Goal: Task Accomplishment & Management: Complete application form

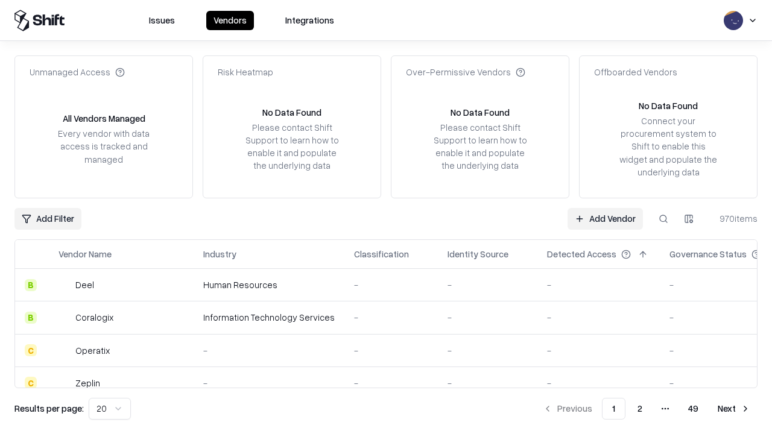
click at [605, 218] on link "Add Vendor" at bounding box center [604, 219] width 75 height 22
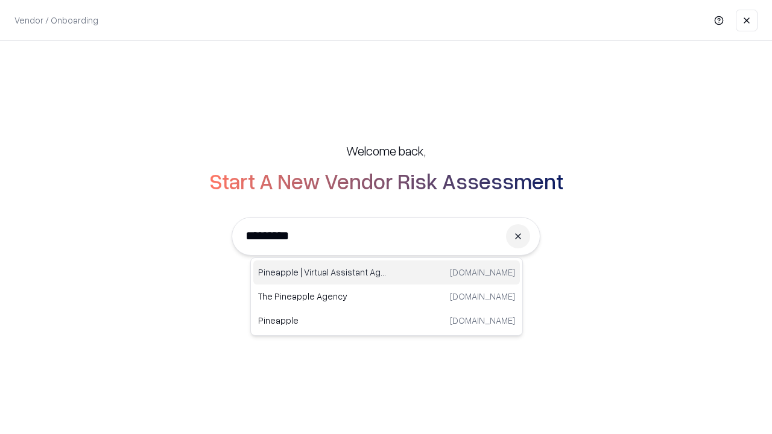
click at [387, 273] on div "Pineapple | Virtual Assistant Agency [DOMAIN_NAME]" at bounding box center [386, 273] width 267 height 24
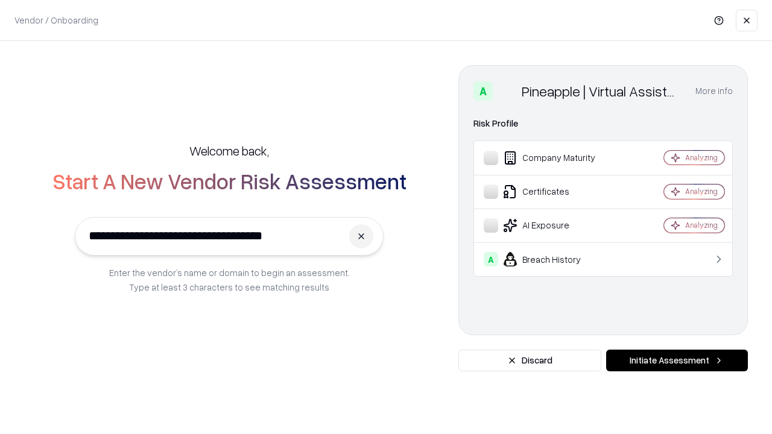
type input "**********"
click at [677, 361] on button "Initiate Assessment" at bounding box center [677, 361] width 142 height 22
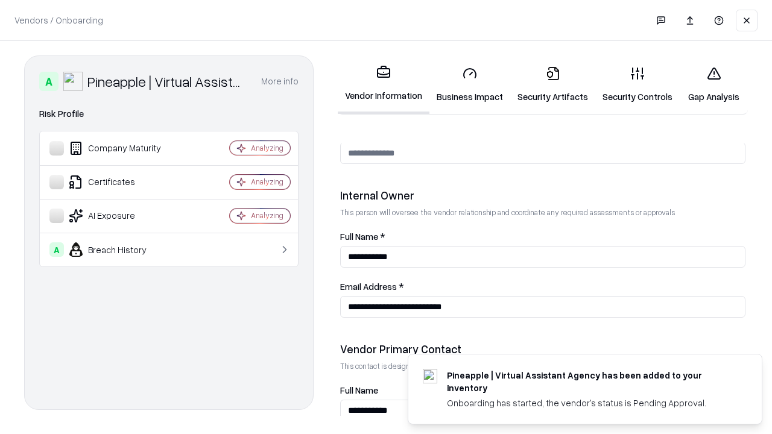
scroll to position [625, 0]
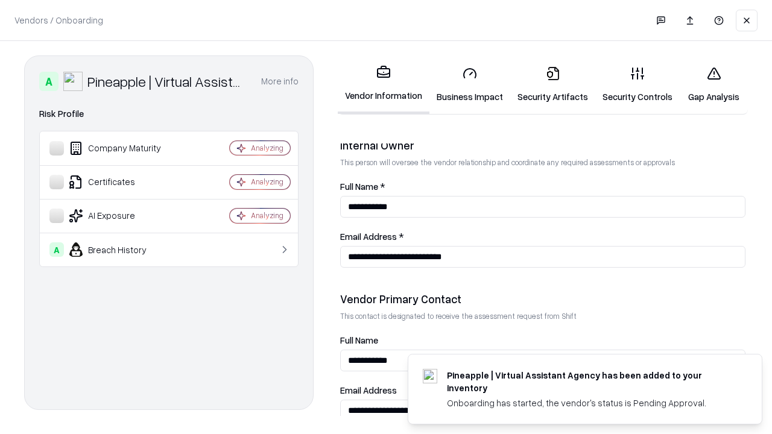
click at [470, 84] on link "Business Impact" at bounding box center [469, 85] width 81 height 56
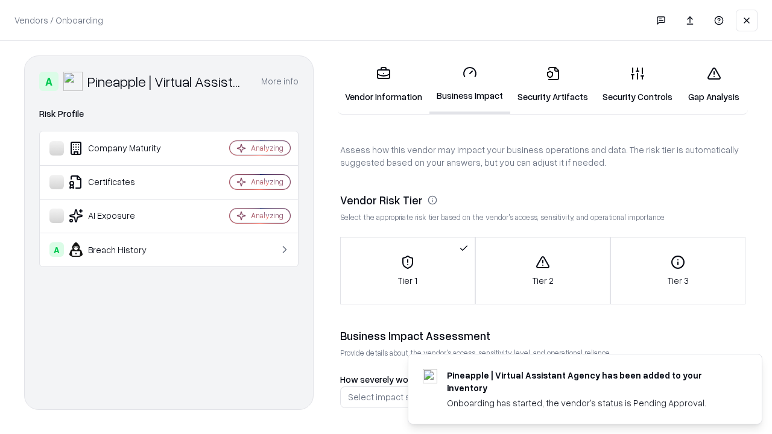
click at [713, 84] on link "Gap Analysis" at bounding box center [714, 85] width 68 height 56
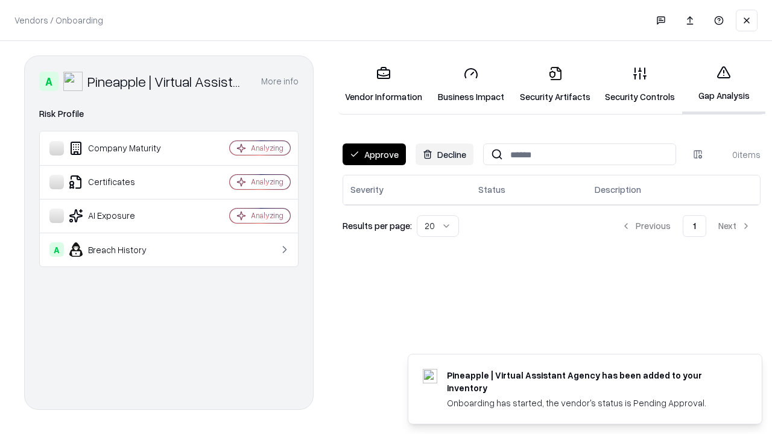
click at [374, 154] on button "Approve" at bounding box center [374, 155] width 63 height 22
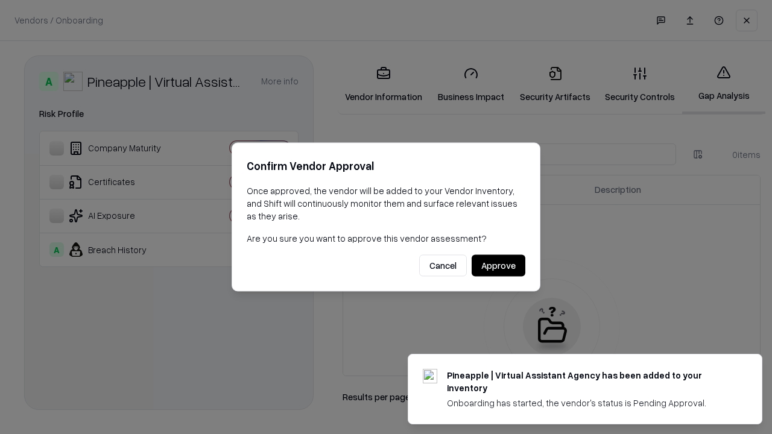
click at [498, 265] on button "Approve" at bounding box center [499, 266] width 54 height 22
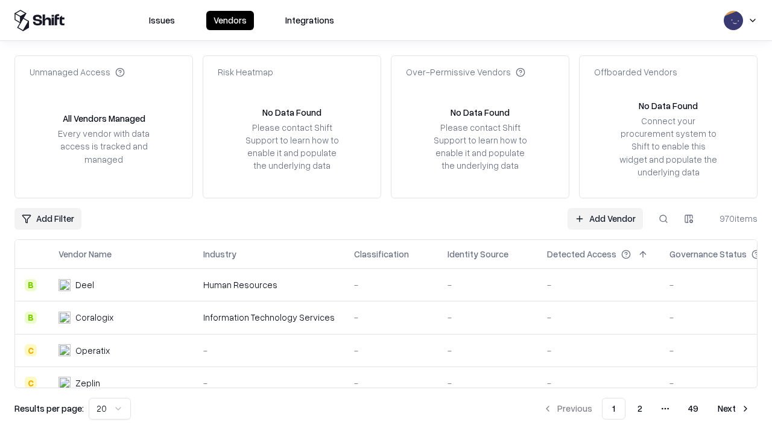
type input "**********"
click at [605, 218] on link "Add Vendor" at bounding box center [604, 219] width 75 height 22
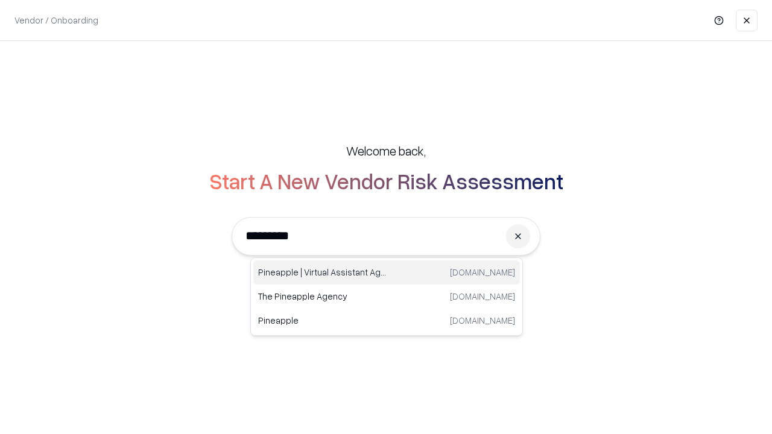
click at [387, 273] on div "Pineapple | Virtual Assistant Agency [DOMAIN_NAME]" at bounding box center [386, 273] width 267 height 24
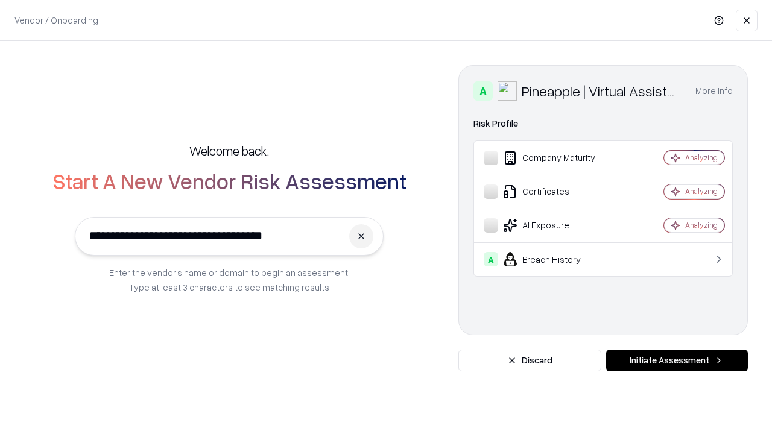
type input "**********"
click at [677, 361] on button "Initiate Assessment" at bounding box center [677, 361] width 142 height 22
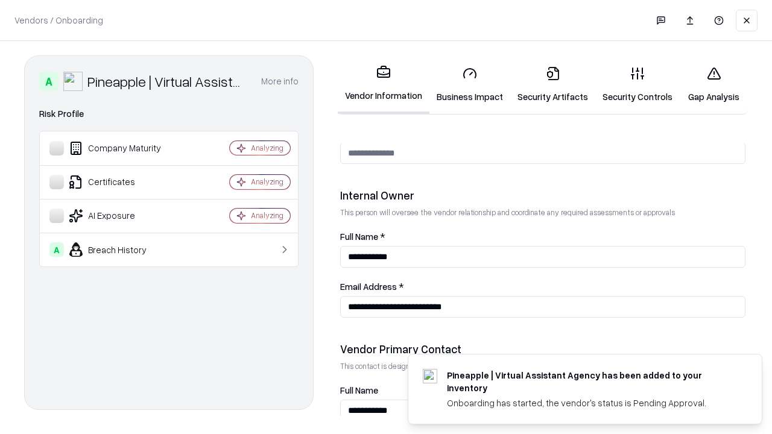
scroll to position [625, 0]
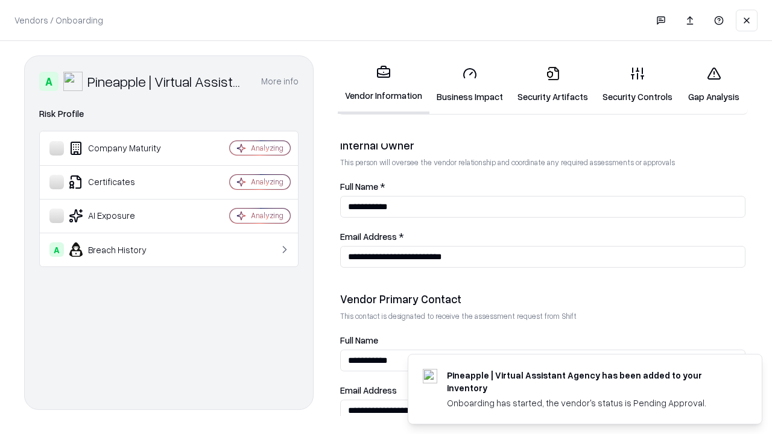
click at [713, 84] on link "Gap Analysis" at bounding box center [714, 85] width 68 height 56
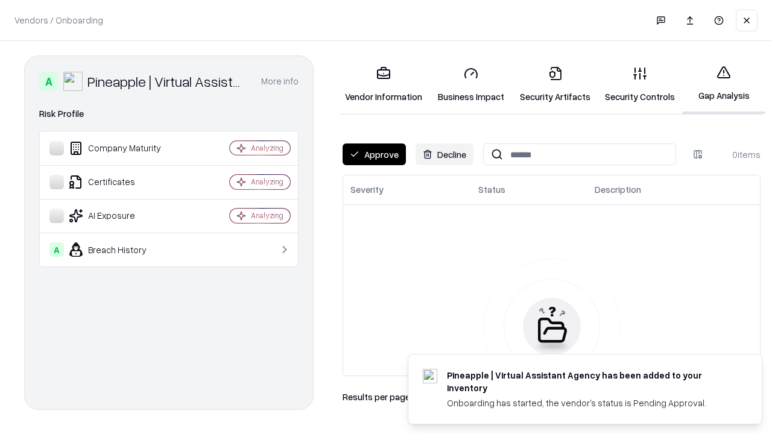
click at [374, 154] on button "Approve" at bounding box center [374, 155] width 63 height 22
